Goal: Task Accomplishment & Management: Complete application form

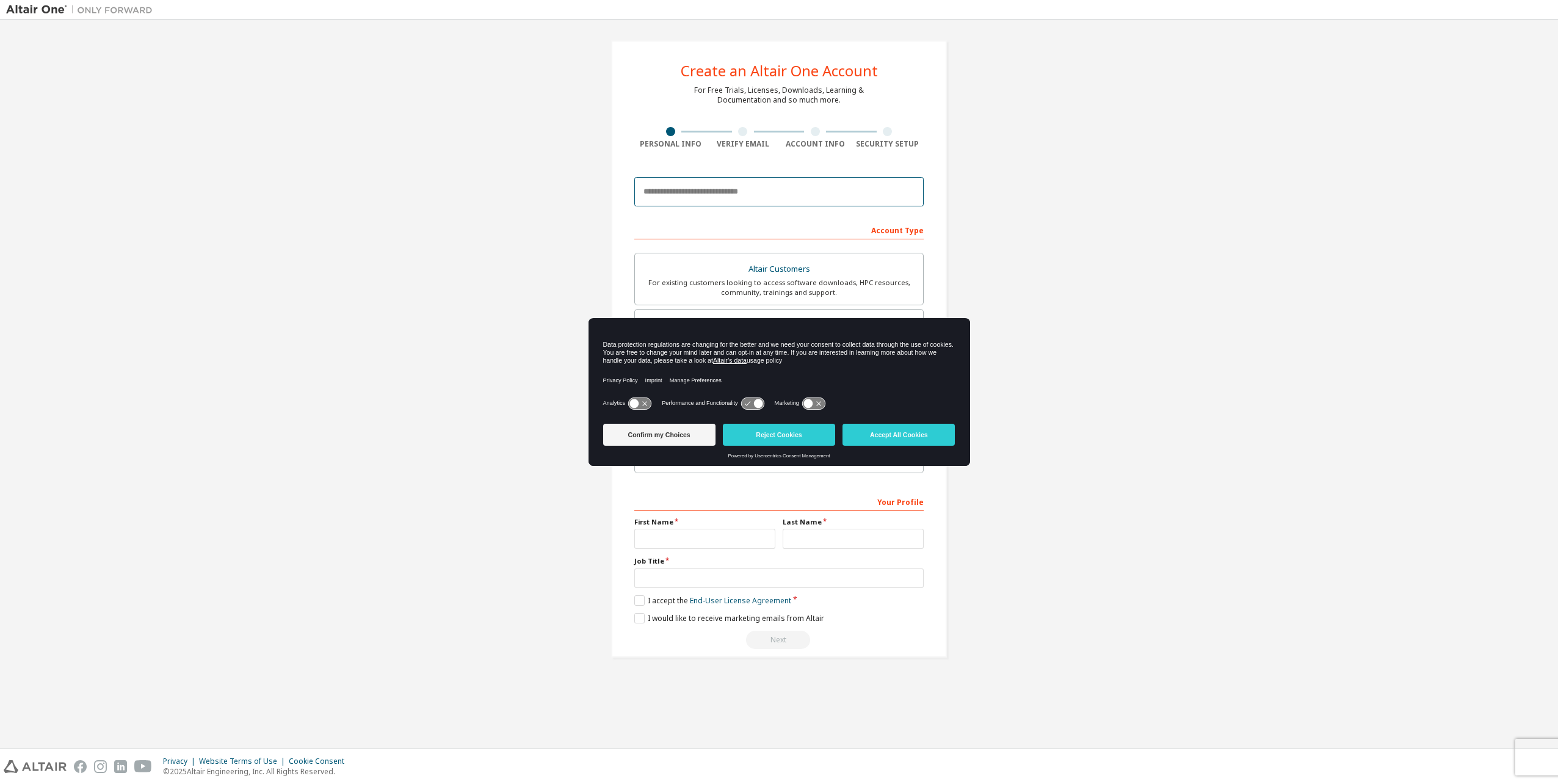
click at [761, 187] on input "email" at bounding box center [779, 192] width 290 height 30
click at [790, 438] on button "Reject Cookies" at bounding box center [779, 435] width 112 height 22
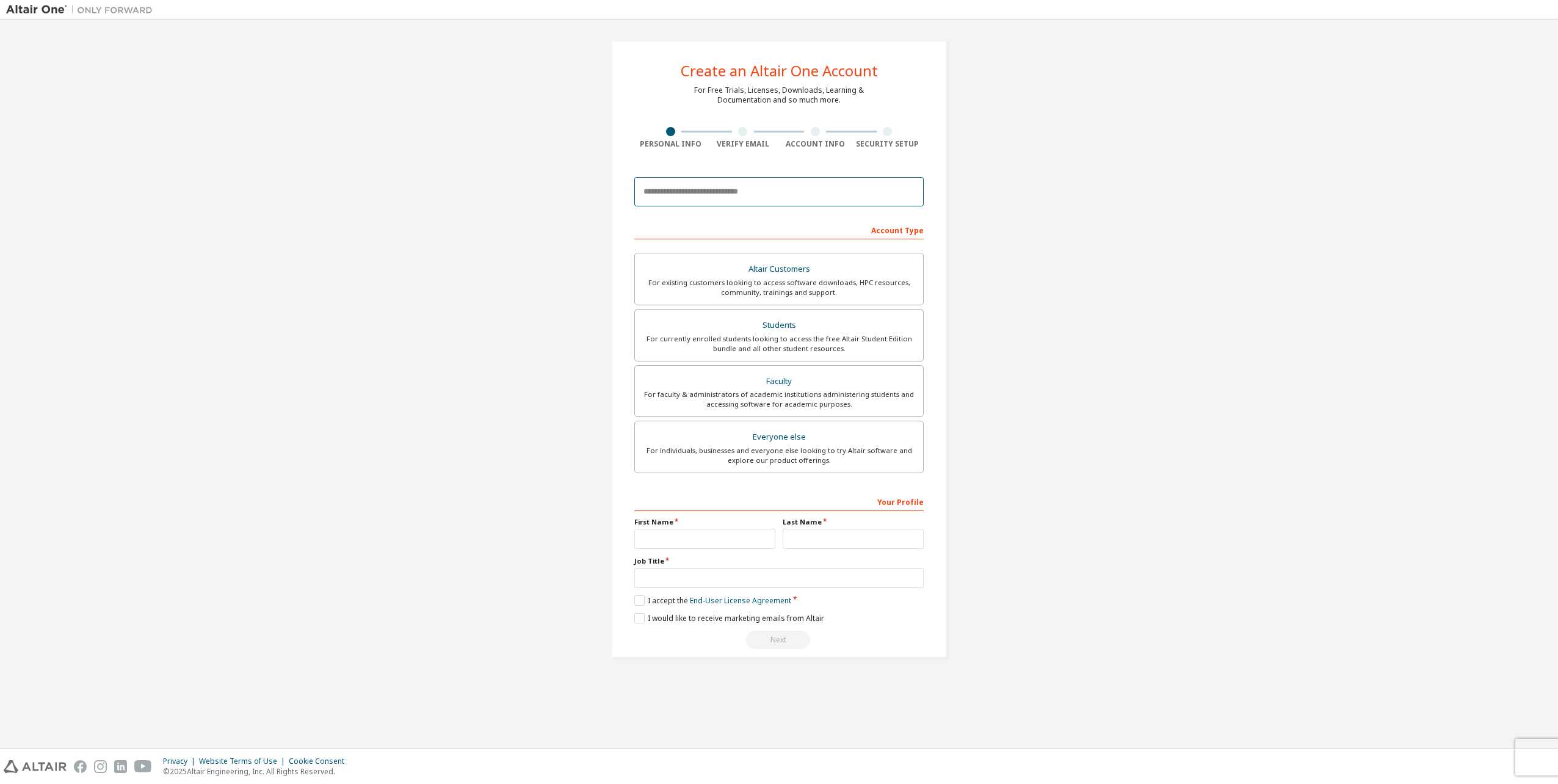
click at [738, 183] on input "email" at bounding box center [779, 192] width 290 height 30
type input "**********"
click at [903, 336] on div "For currently enrolled students looking to access the free Altair Student Editi…" at bounding box center [779, 343] width 273 height 19
click at [769, 596] on link "Academic End-User License Agreement" at bounding box center [757, 600] width 135 height 10
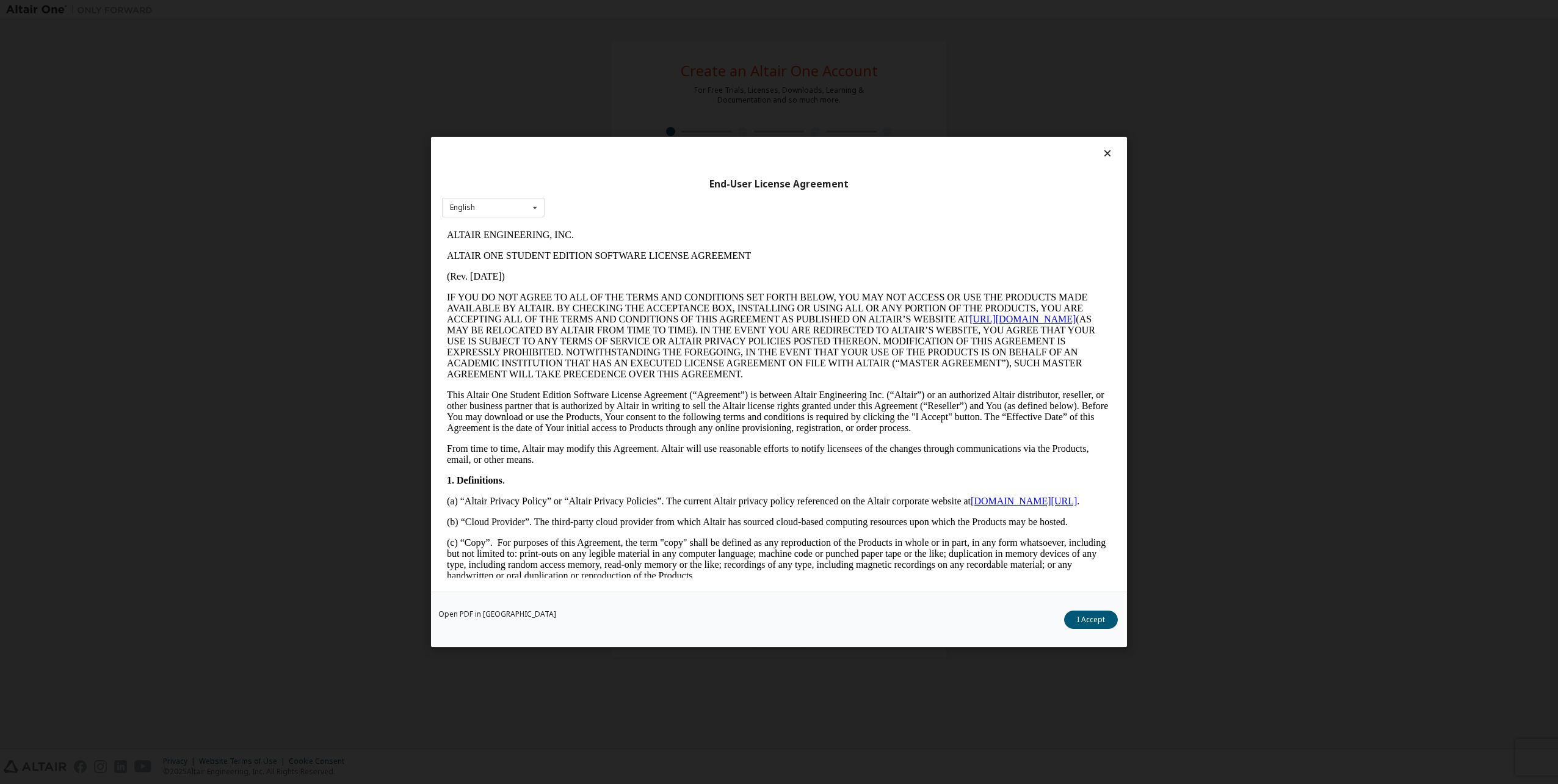
click at [916, 398] on p "This Altair One Student Edition Software License Agreement (“Agreement”) is bet…" at bounding box center [779, 411] width 665 height 44
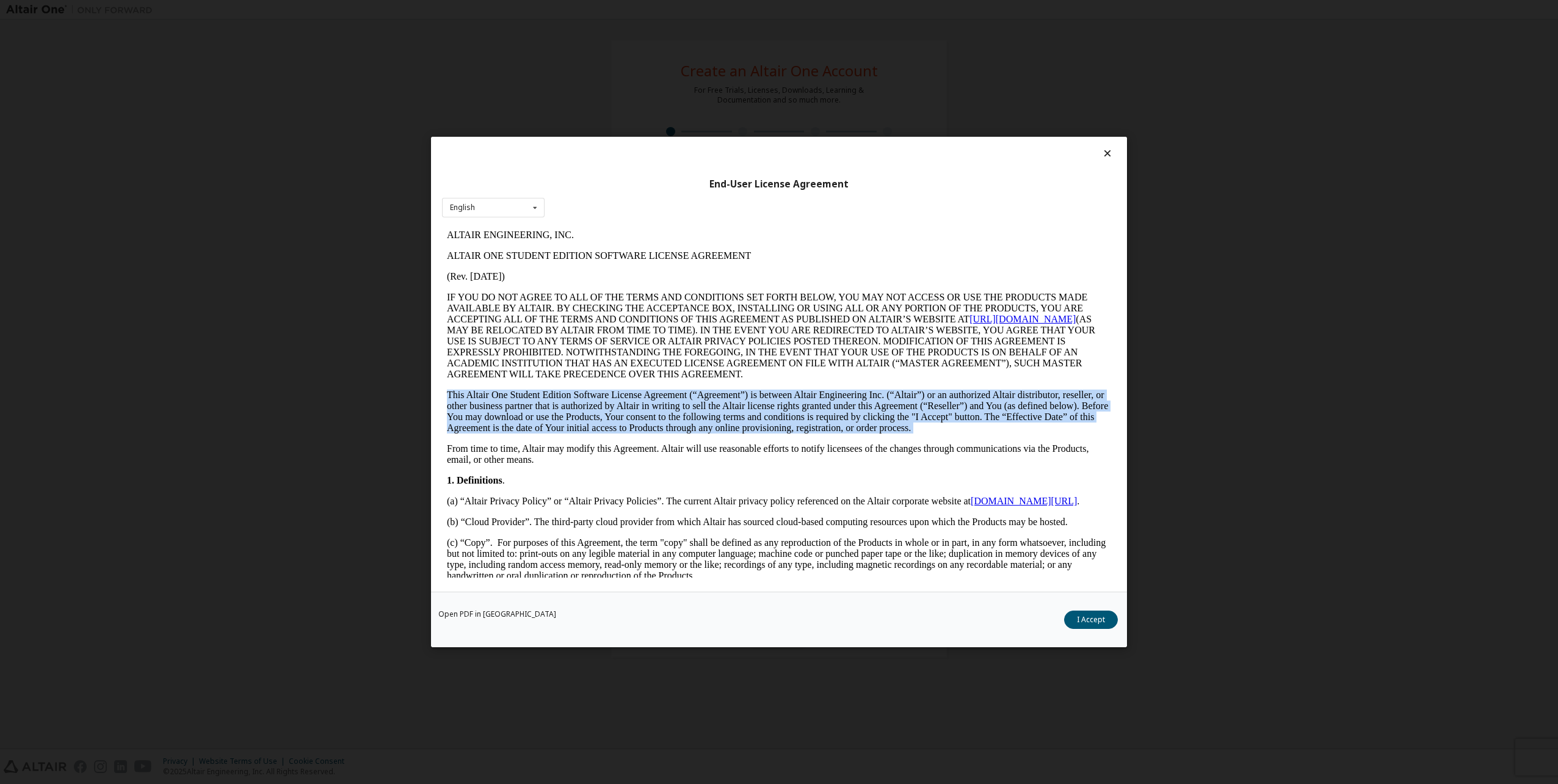
click at [916, 398] on p "This Altair One Student Edition Software License Agreement (“Agreement”) is bet…" at bounding box center [779, 411] width 665 height 44
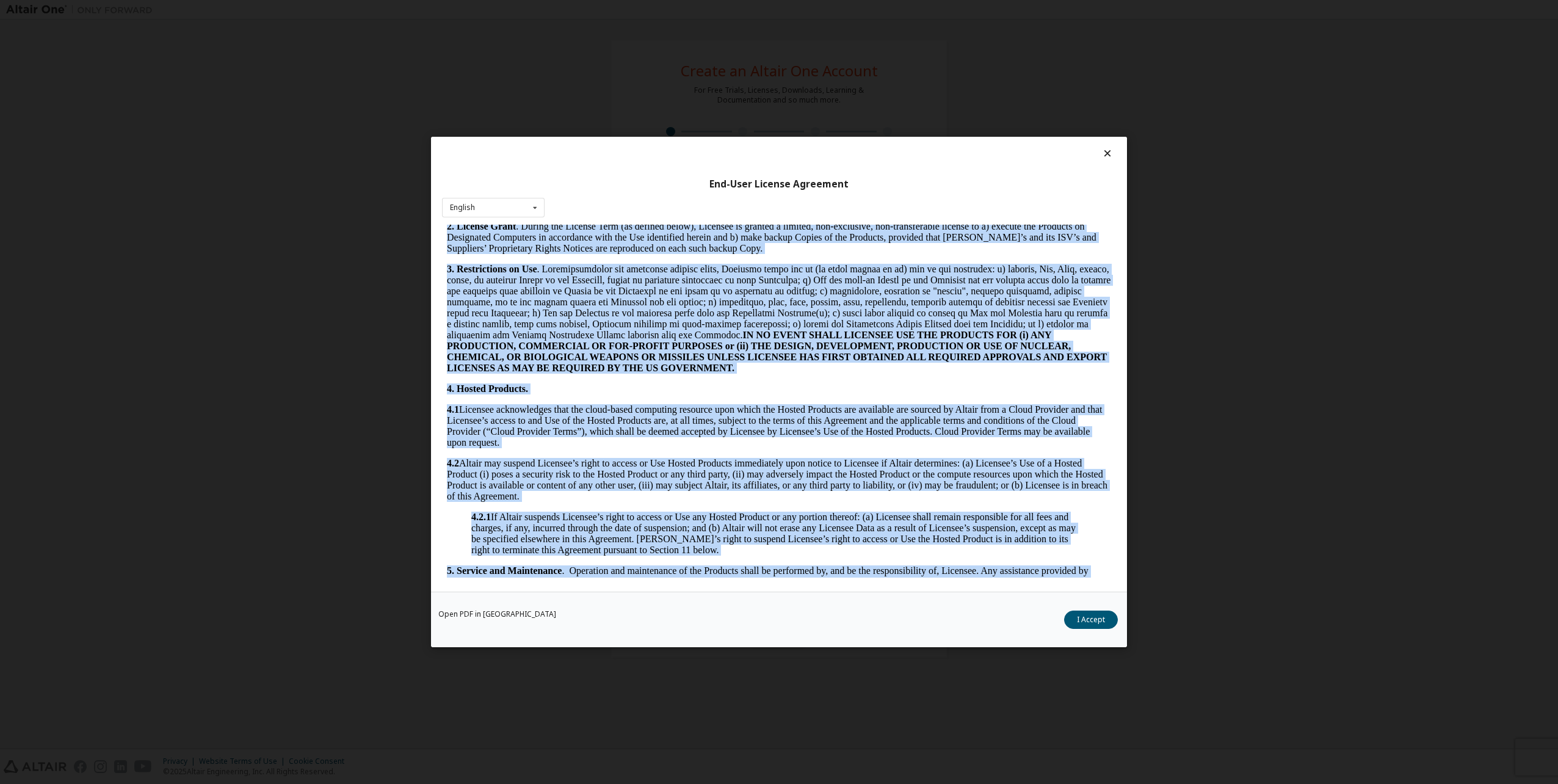
scroll to position [732, 0]
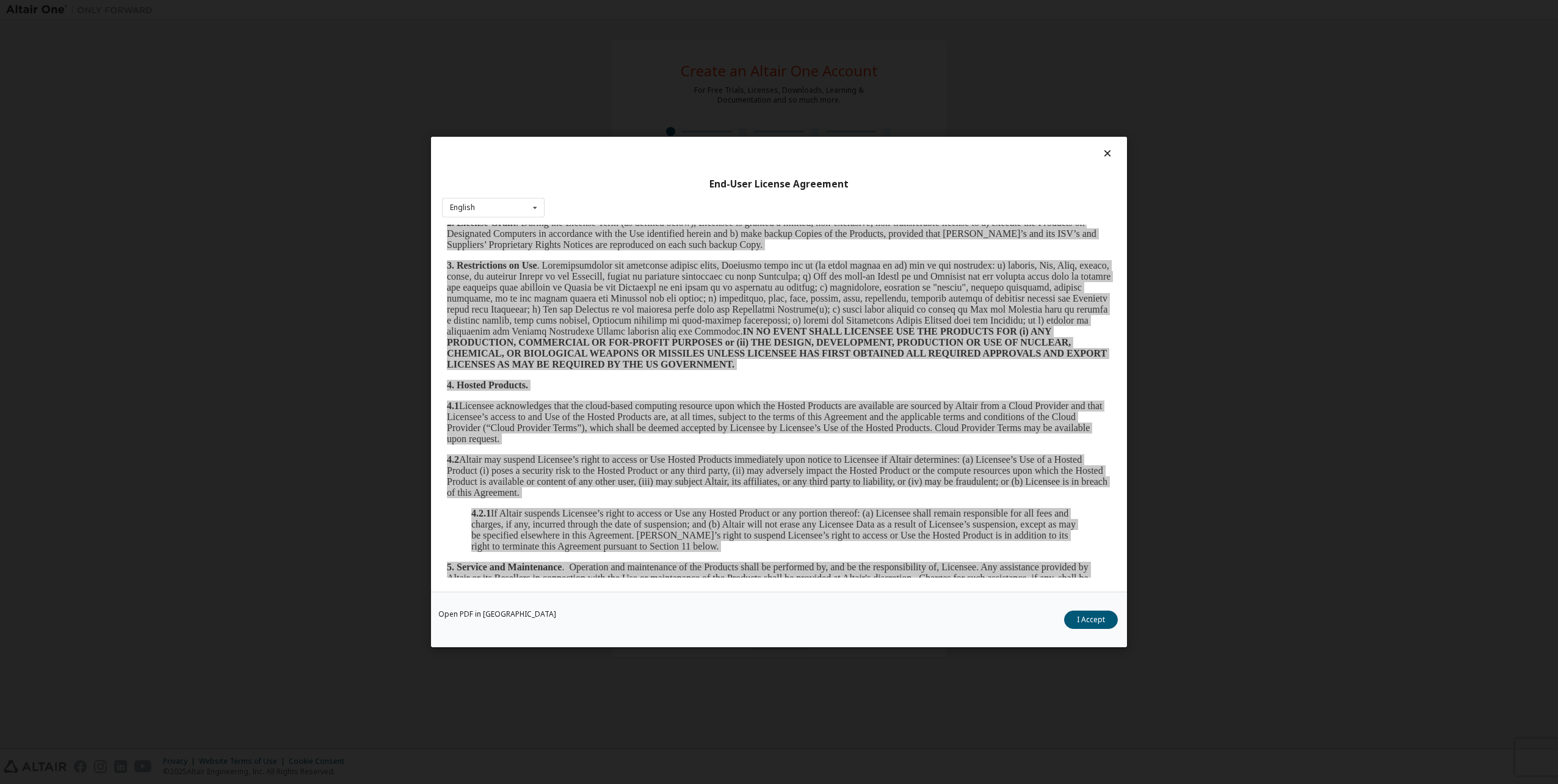
click at [1112, 149] on icon at bounding box center [1108, 154] width 13 height 11
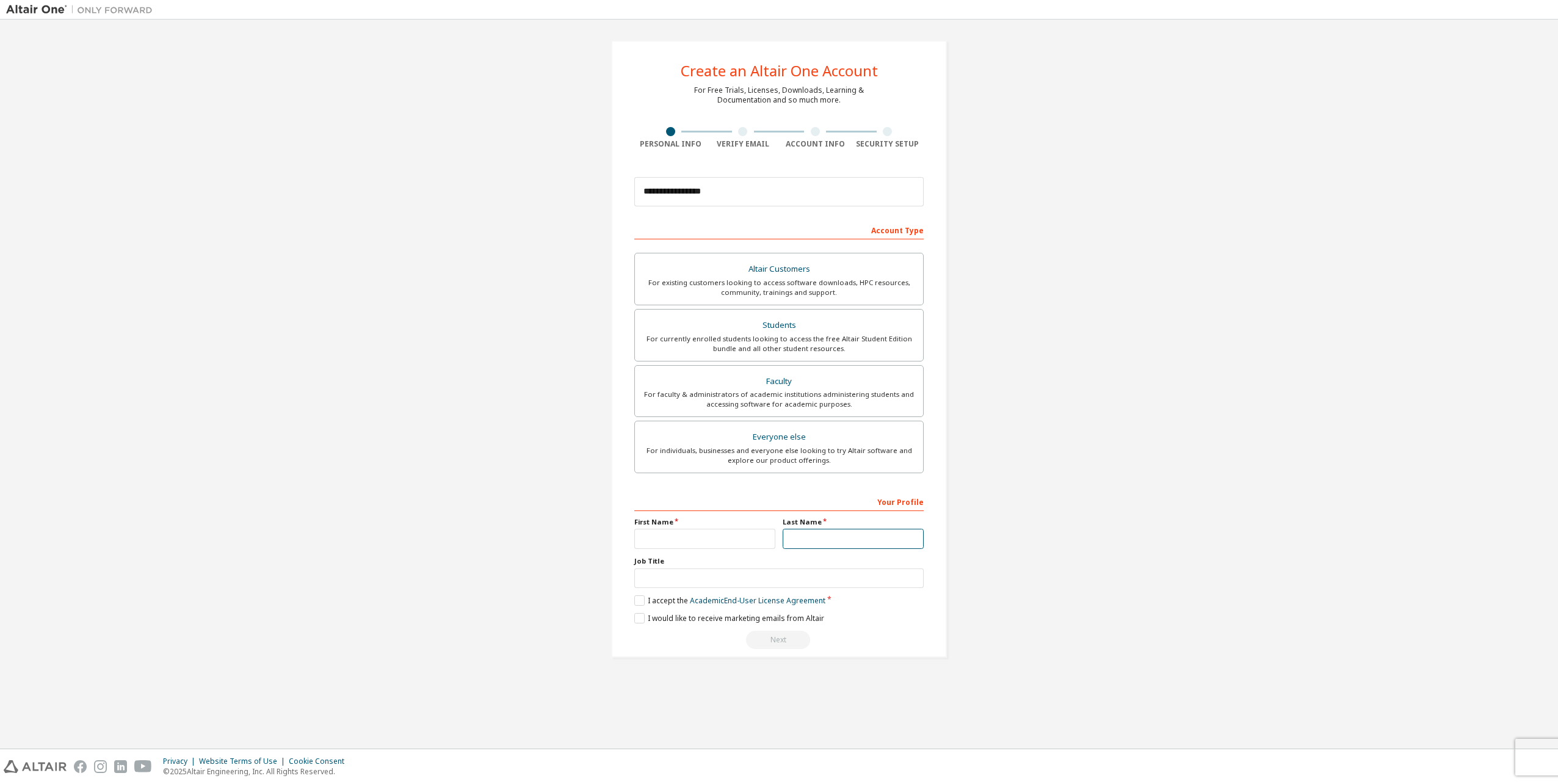
click at [828, 532] on input "text" at bounding box center [854, 539] width 141 height 20
click at [723, 539] on input "text" at bounding box center [704, 539] width 141 height 20
type input "**********"
type input "********"
click at [1091, 441] on div "**********" at bounding box center [779, 349] width 1546 height 646
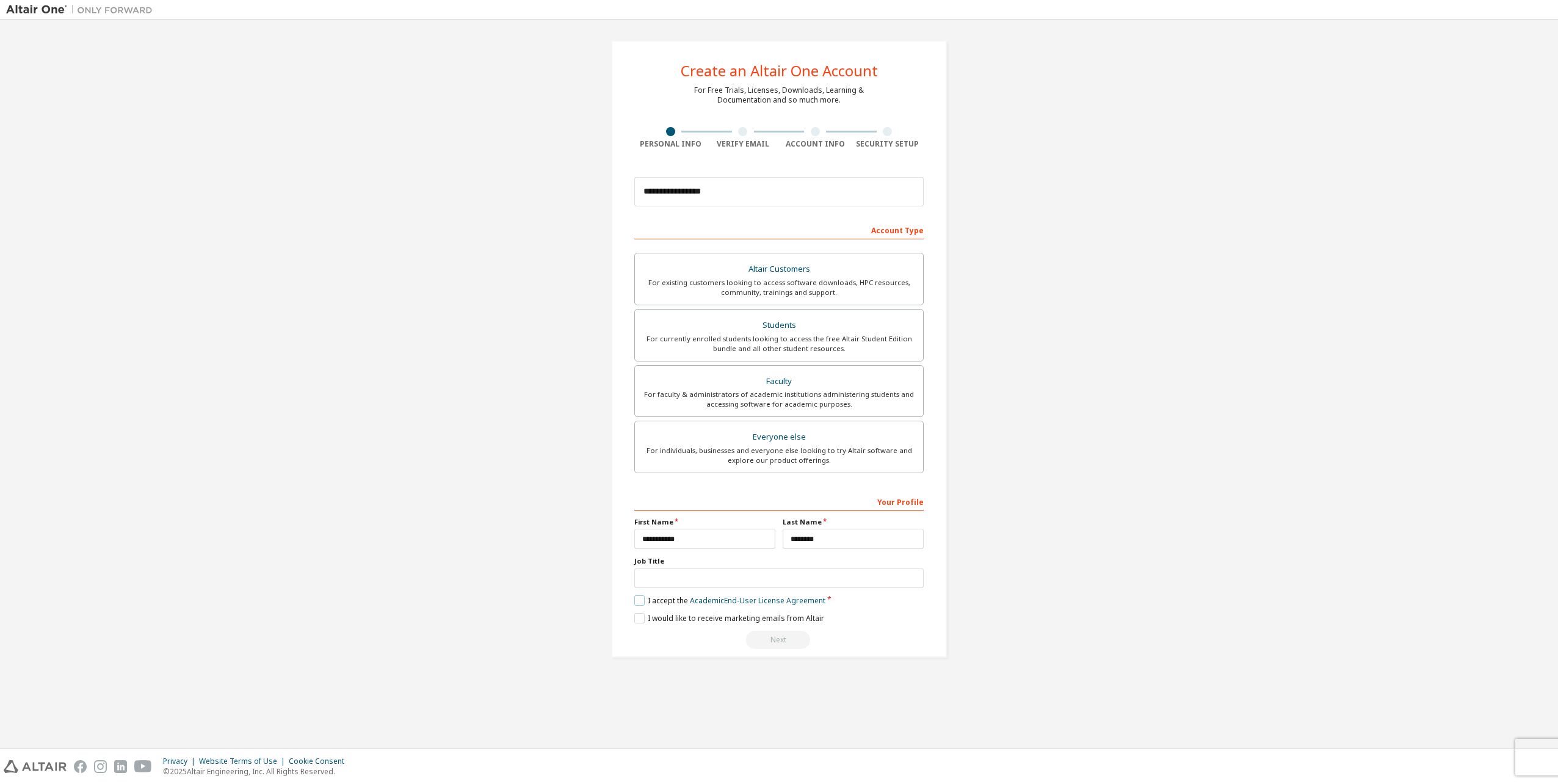
click at [640, 595] on label "I accept the Academic End-User License Agreement" at bounding box center [729, 600] width 191 height 10
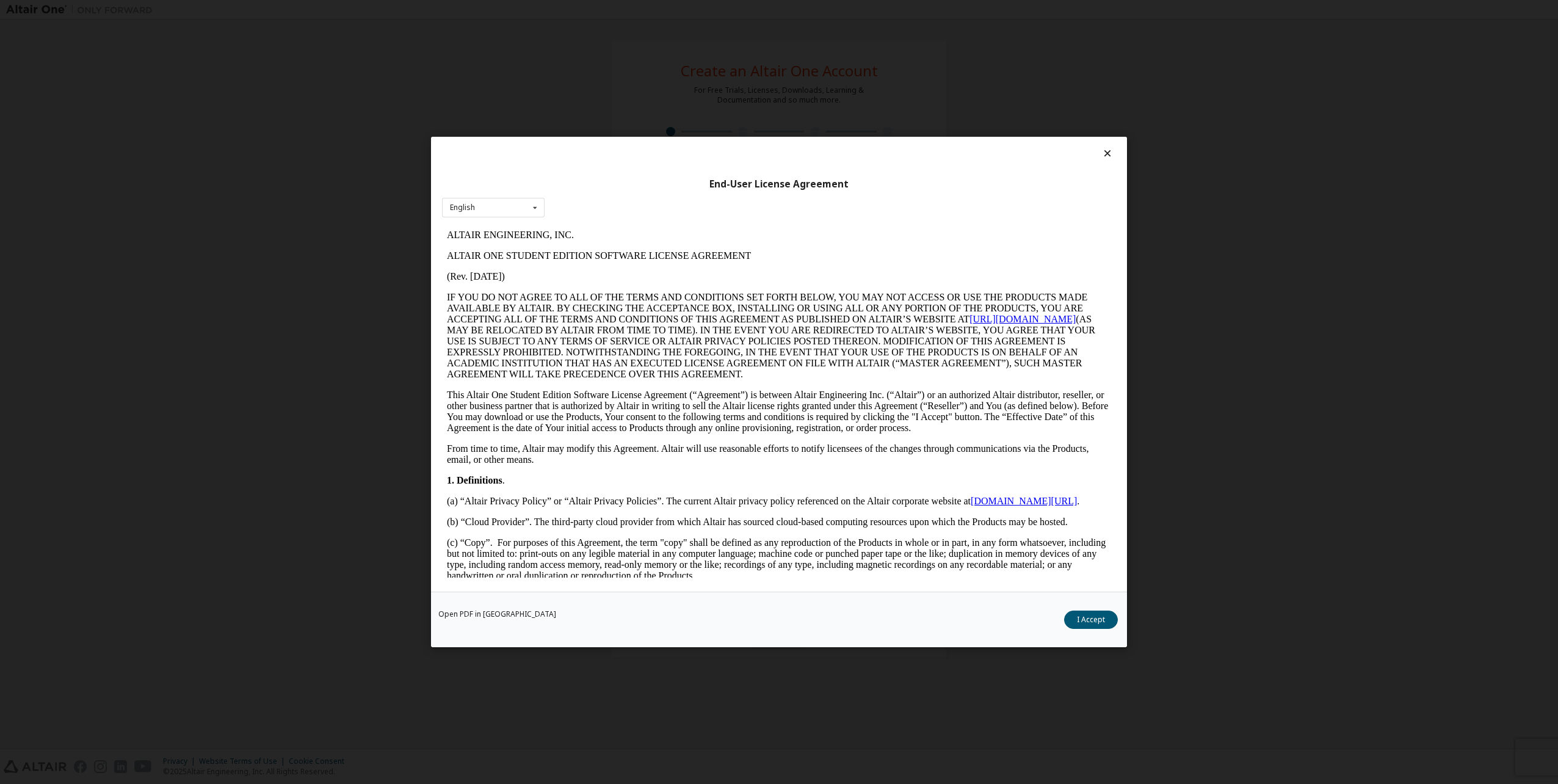
scroll to position [0, 0]
click at [1079, 623] on button "I Accept" at bounding box center [1091, 620] width 54 height 19
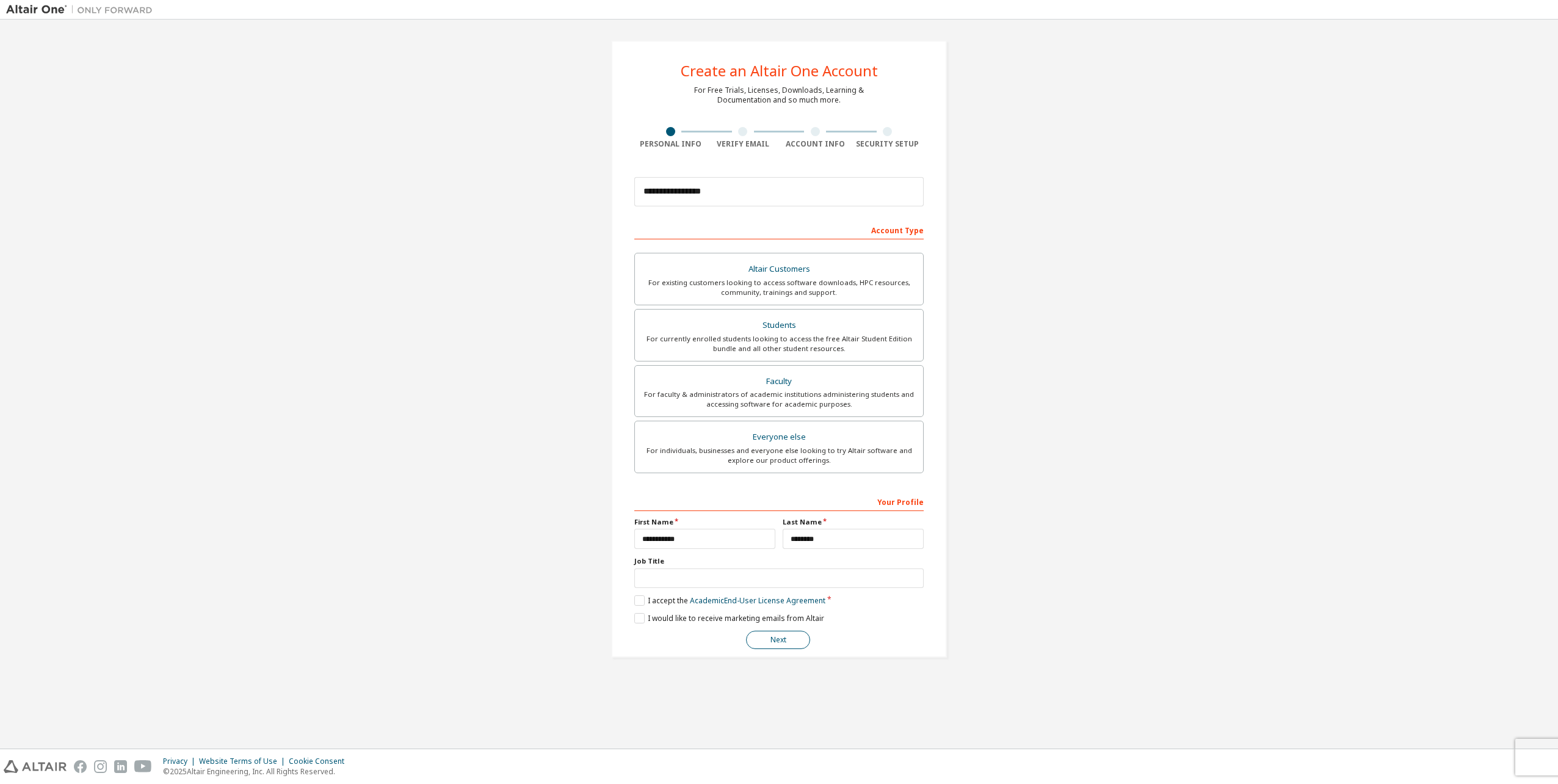
click at [785, 641] on button "Next" at bounding box center [778, 640] width 64 height 19
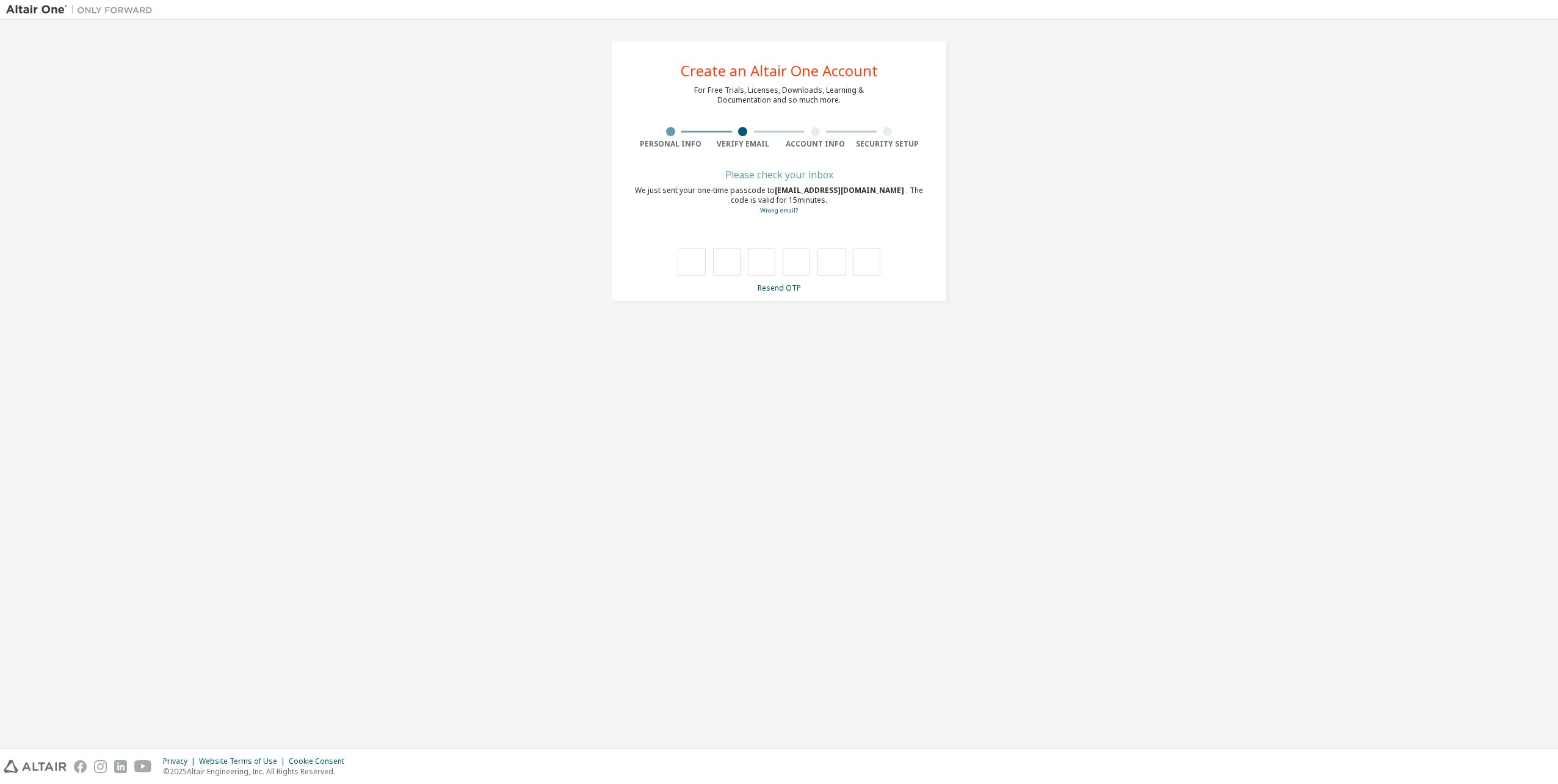
type input "*"
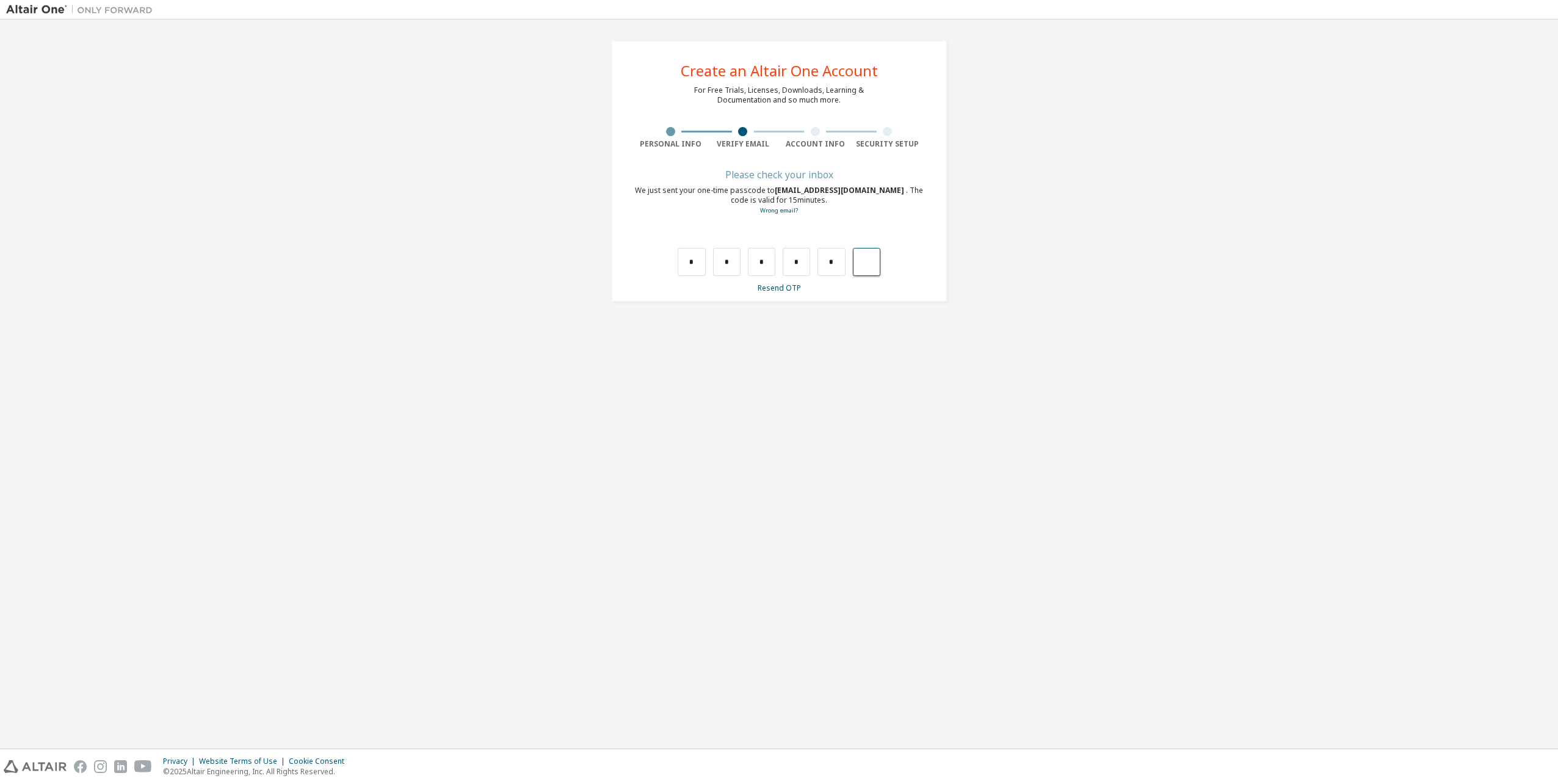
type input "*"
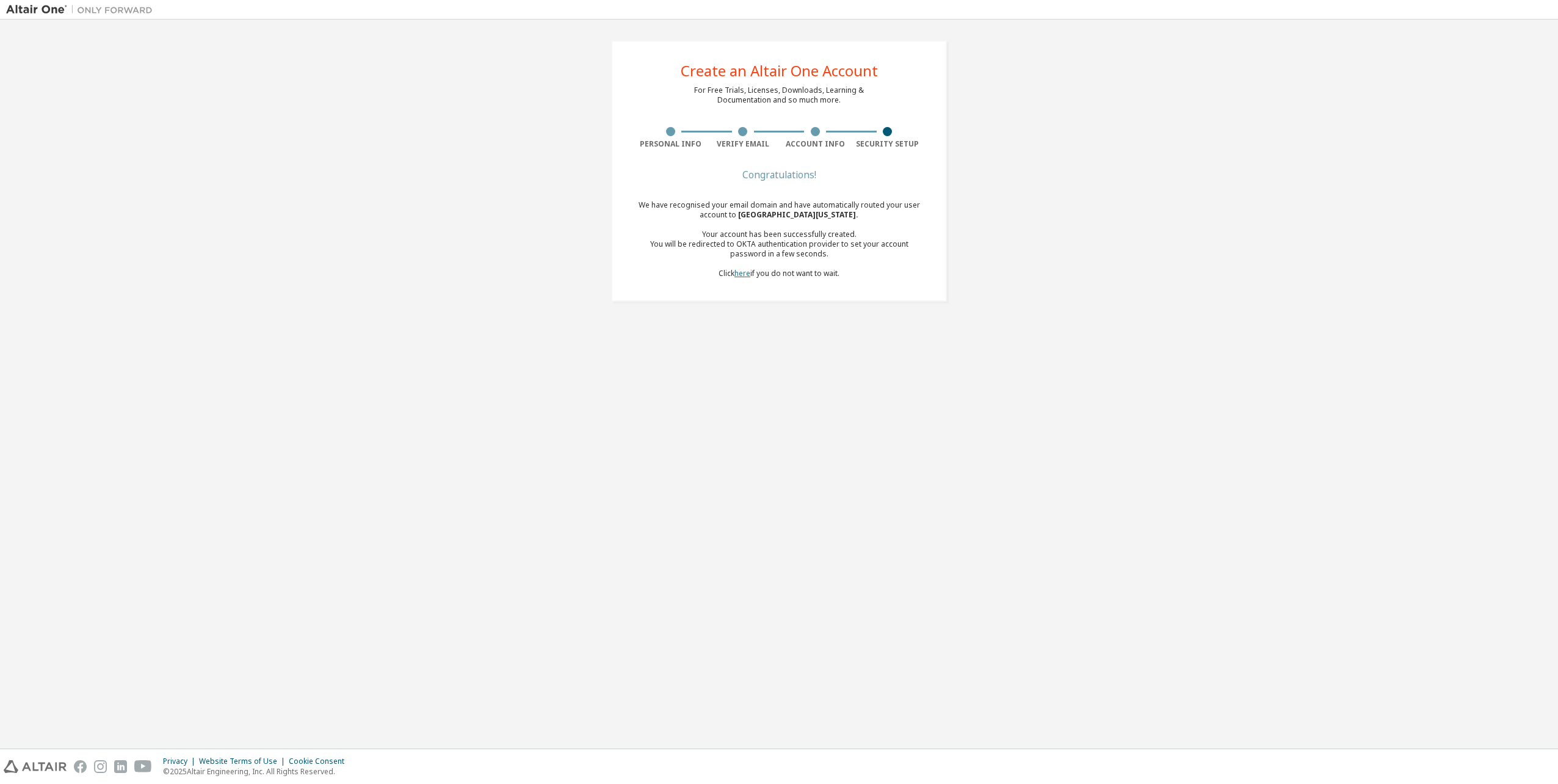
click at [747, 272] on link "here" at bounding box center [742, 273] width 16 height 10
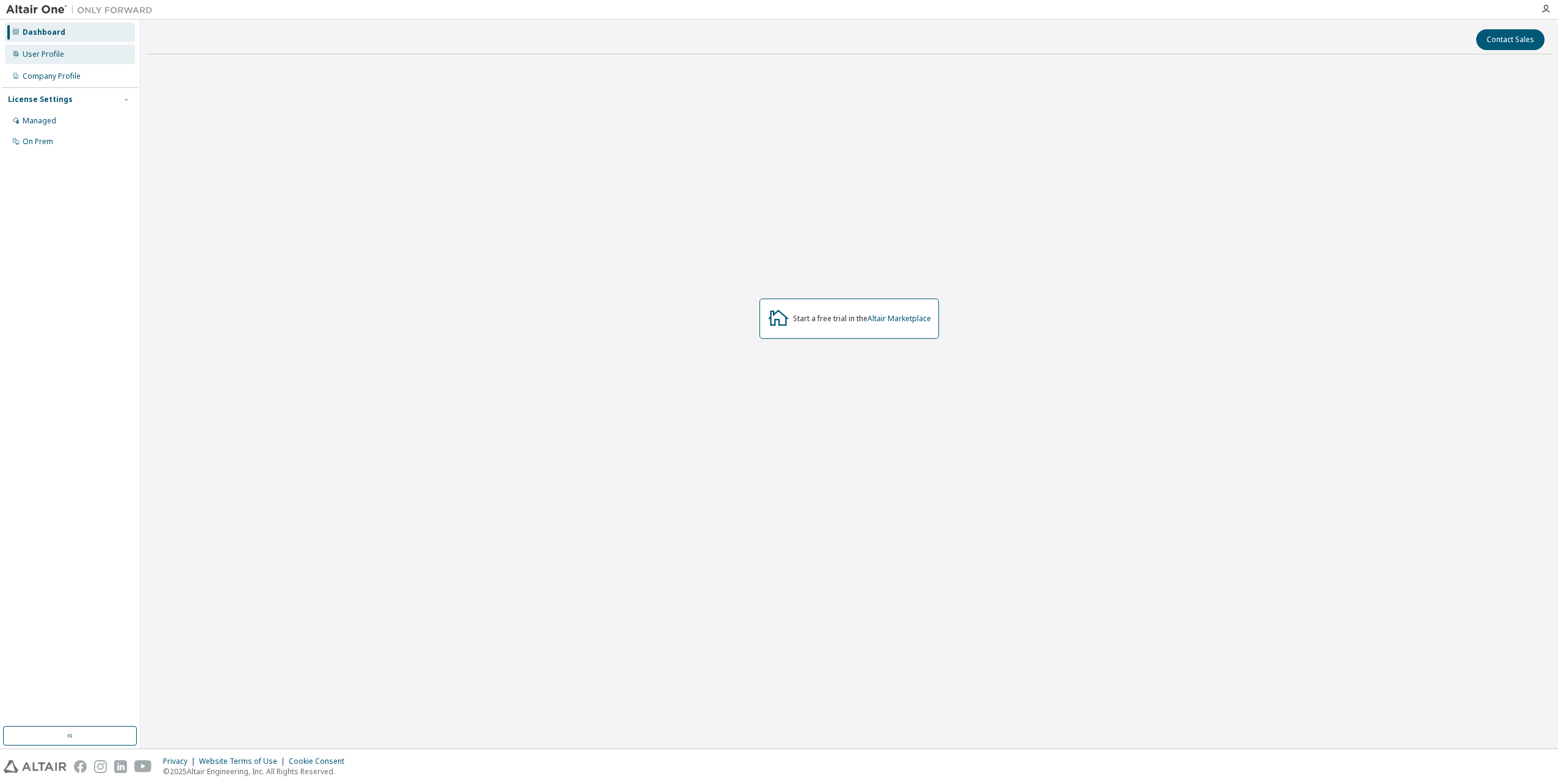
click at [93, 56] on div "User Profile" at bounding box center [69, 54] width 130 height 19
click at [58, 55] on div "User Profile" at bounding box center [43, 54] width 42 height 10
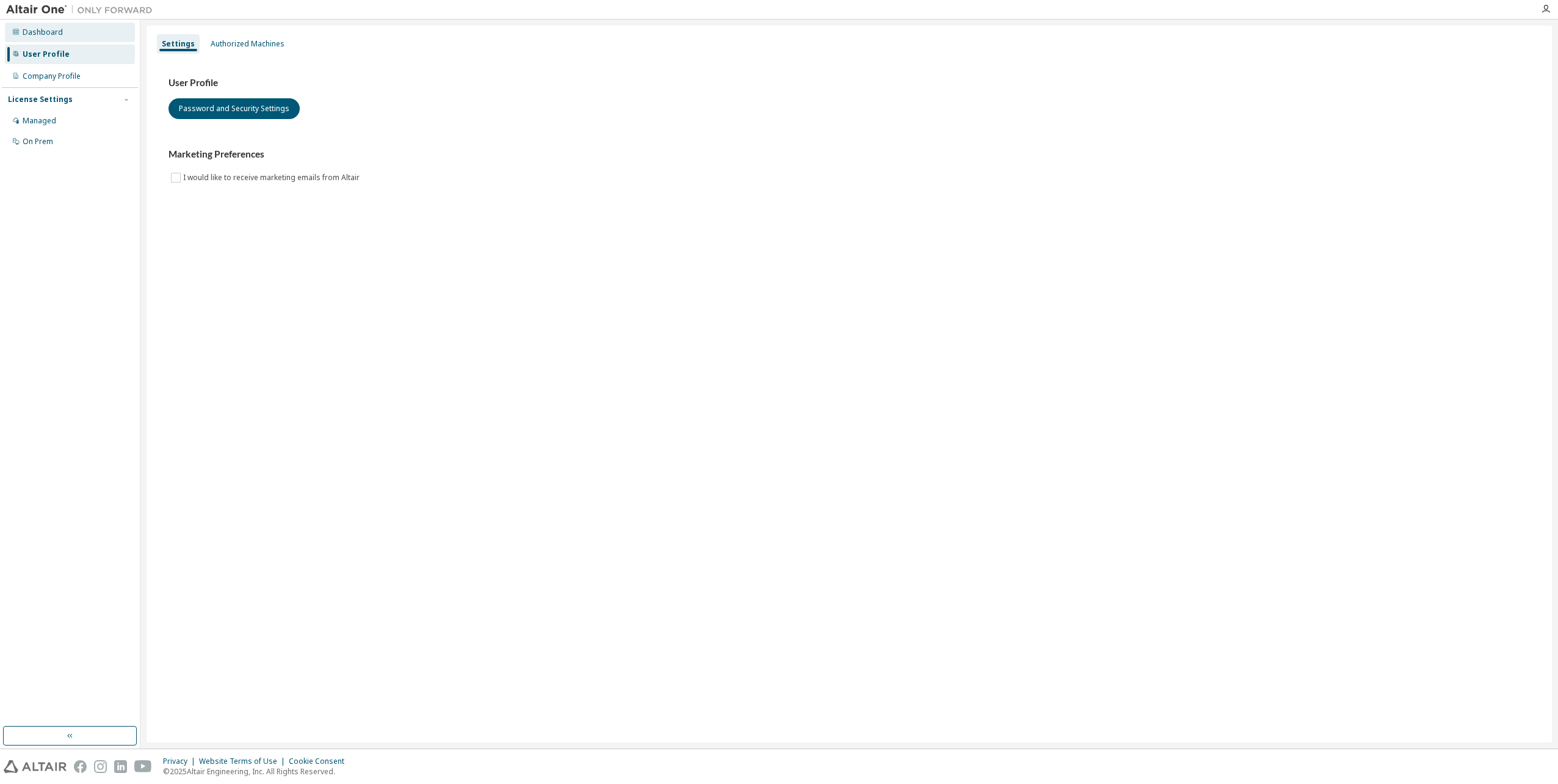
click at [56, 29] on div "Dashboard" at bounding box center [43, 32] width 41 height 10
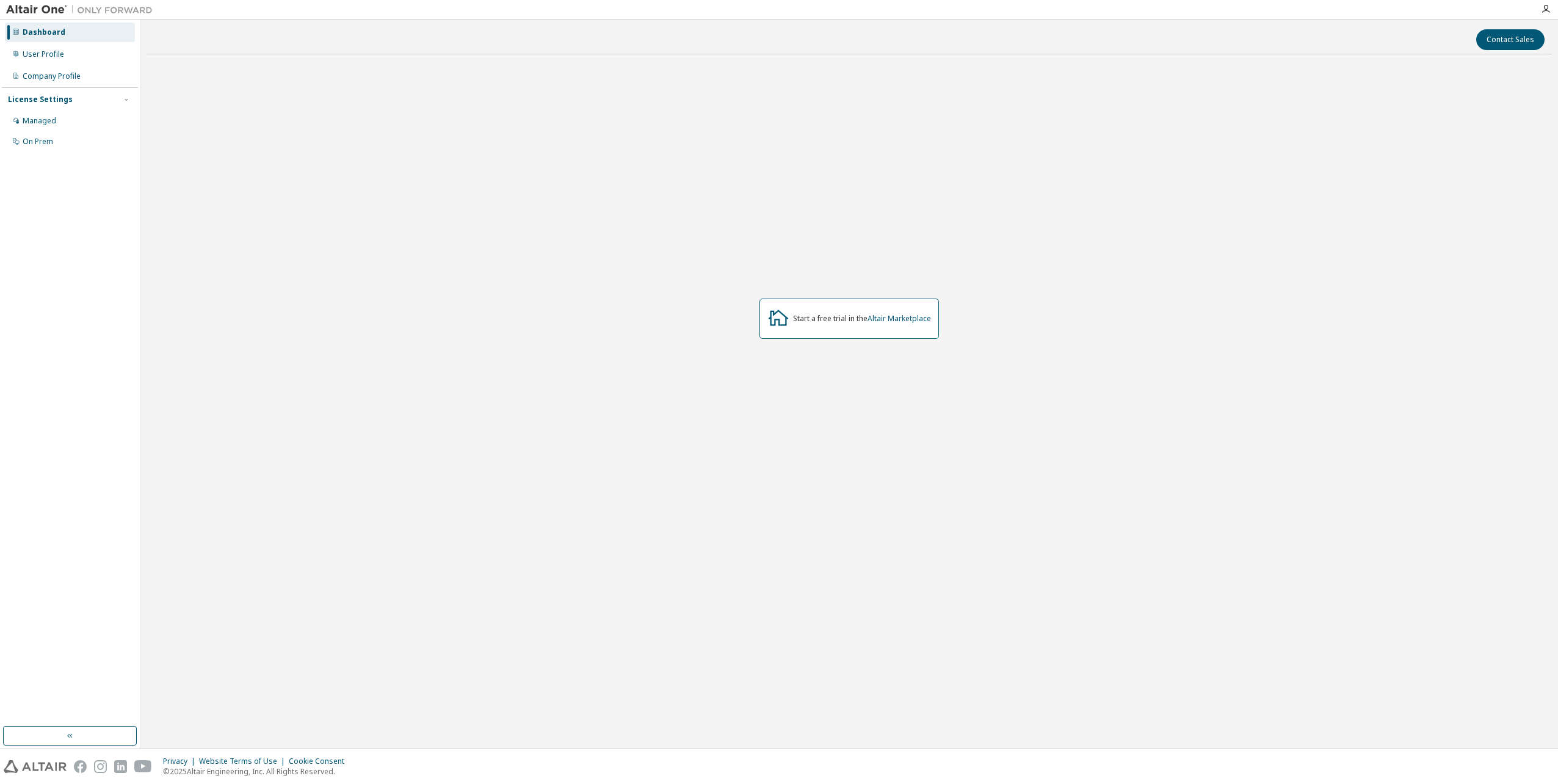
click at [912, 313] on div "Start a free trial in the Altair Marketplace" at bounding box center [850, 319] width 180 height 41
click at [912, 314] on link "Altair Marketplace" at bounding box center [899, 317] width 64 height 10
